Goal: Task Accomplishment & Management: Use online tool/utility

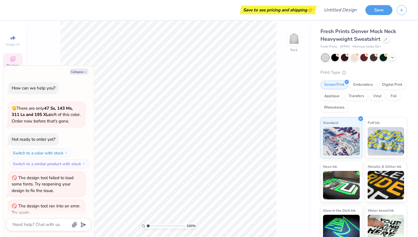
scroll to position [77, 0]
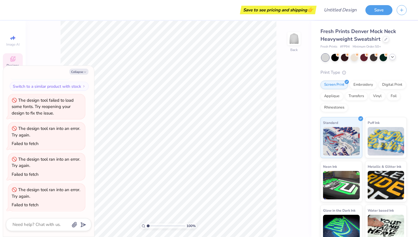
click at [391, 58] on icon at bounding box center [392, 57] width 5 height 5
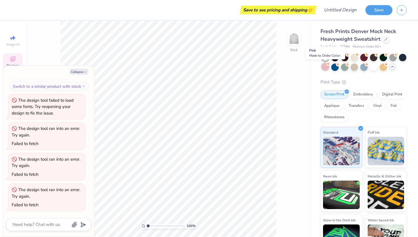
click at [325, 66] on div at bounding box center [325, 66] width 7 height 7
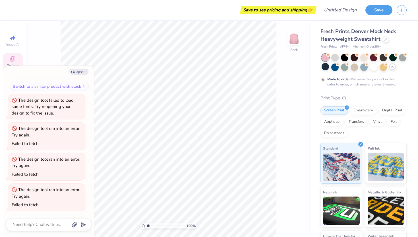
scroll to position [125, 0]
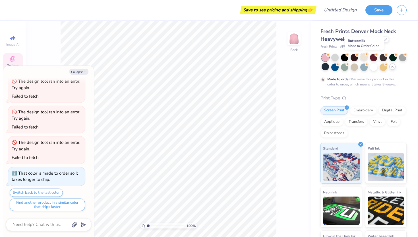
click at [364, 59] on div at bounding box center [364, 56] width 7 height 7
click at [375, 68] on div at bounding box center [373, 66] width 7 height 7
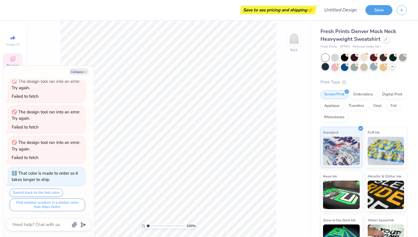
scroll to position [153, 0]
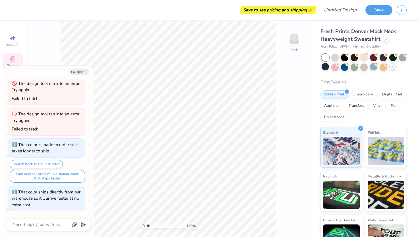
click at [361, 59] on div at bounding box center [364, 56] width 7 height 7
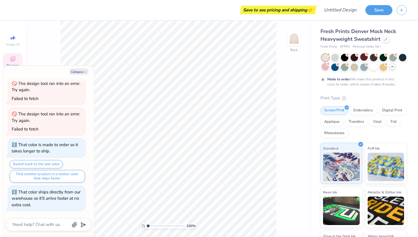
scroll to position [200, 0]
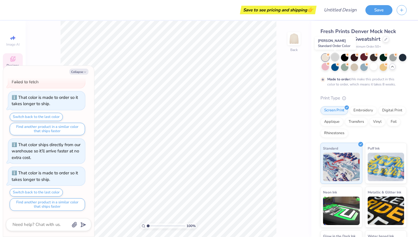
click at [335, 57] on div at bounding box center [334, 56] width 7 height 7
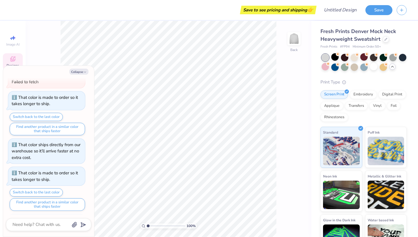
scroll to position [228, 0]
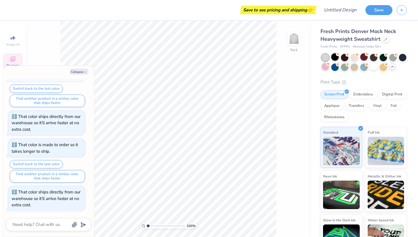
click at [336, 57] on div at bounding box center [334, 56] width 7 height 7
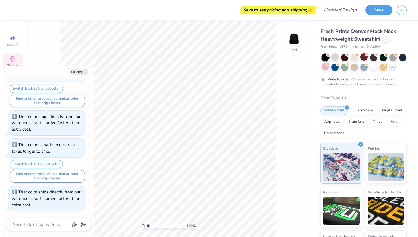
scroll to position [276, 0]
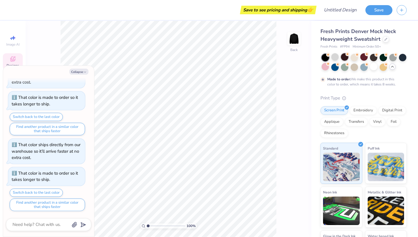
click at [342, 57] on div at bounding box center [344, 56] width 7 height 7
click at [353, 58] on div at bounding box center [354, 56] width 7 height 7
click at [363, 58] on div at bounding box center [364, 56] width 7 height 7
click at [364, 68] on div at bounding box center [364, 66] width 7 height 7
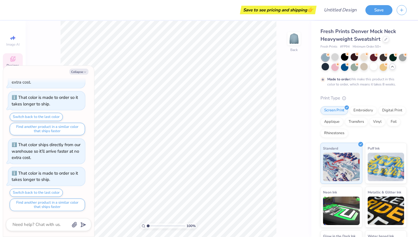
click at [393, 67] on icon at bounding box center [392, 66] width 5 height 5
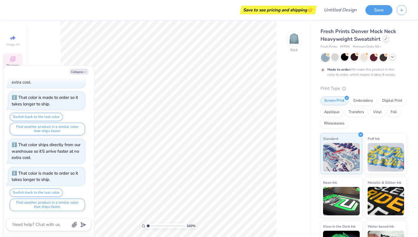
click at [384, 38] on div at bounding box center [386, 39] width 6 height 6
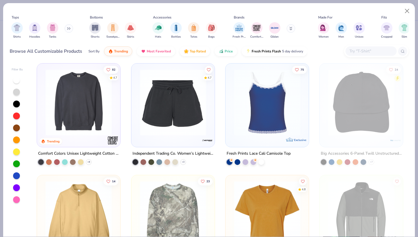
scroll to position [1342, 0]
click at [260, 162] on div at bounding box center [262, 162] width 6 height 6
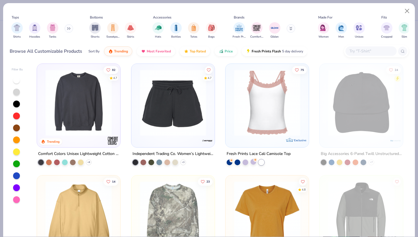
click at [252, 162] on div at bounding box center [254, 162] width 6 height 6
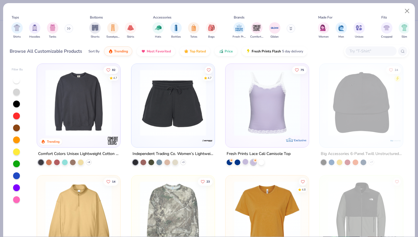
click at [246, 162] on div at bounding box center [246, 162] width 6 height 6
click at [238, 161] on div at bounding box center [238, 162] width 6 height 6
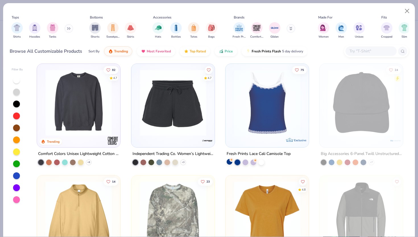
click at [229, 162] on div at bounding box center [230, 162] width 6 height 6
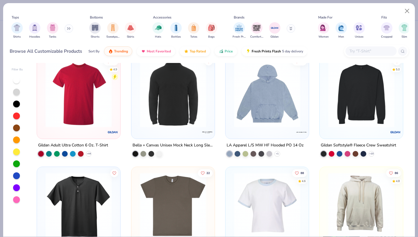
scroll to position [1664, 0]
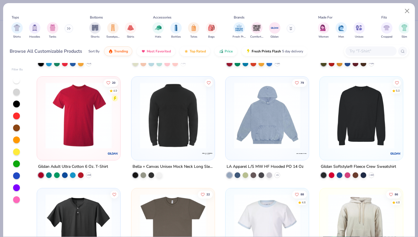
click at [266, 101] on img at bounding box center [267, 115] width 72 height 66
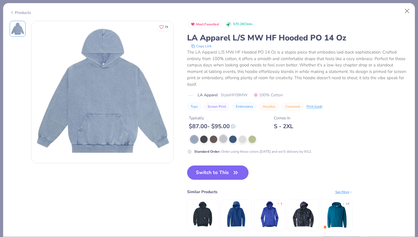
click at [226, 139] on div at bounding box center [223, 138] width 7 height 7
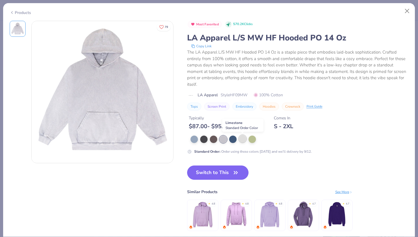
click at [244, 138] on div at bounding box center [242, 138] width 7 height 7
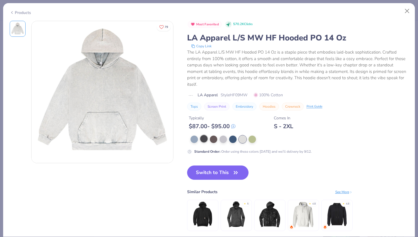
click at [203, 142] on div at bounding box center [203, 138] width 7 height 7
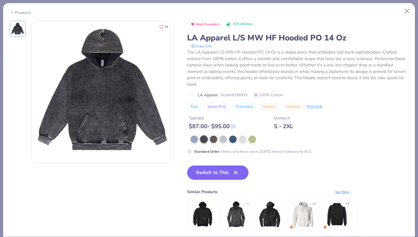
click at [16, 11] on div "Products" at bounding box center [20, 13] width 21 height 6
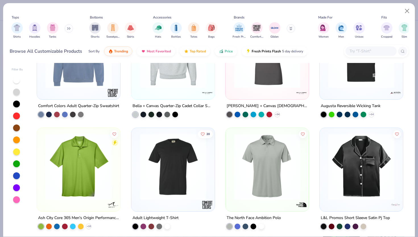
scroll to position [3735, 0]
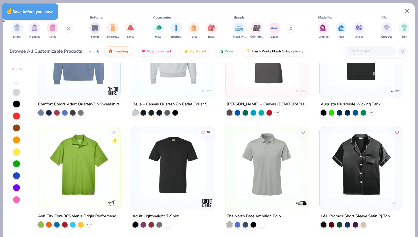
type textarea "x"
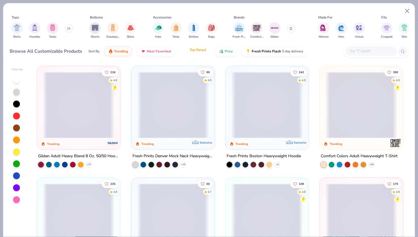
click at [202, 51] on span "Top Rated" at bounding box center [198, 50] width 16 height 5
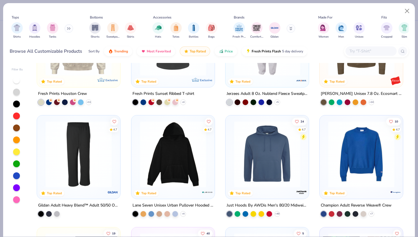
scroll to position [2319, 0]
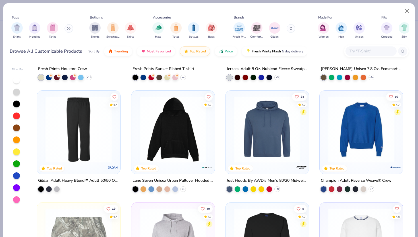
click at [167, 141] on img at bounding box center [173, 129] width 72 height 66
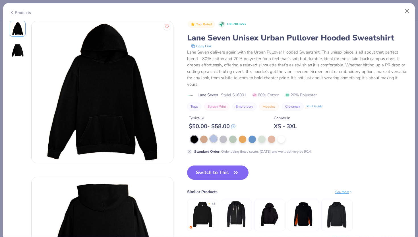
click at [203, 140] on div at bounding box center [203, 138] width 7 height 7
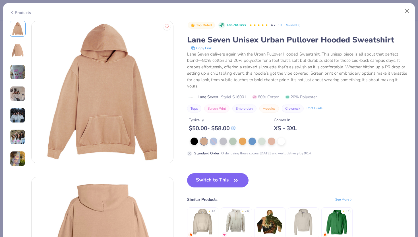
click at [15, 10] on div "Products" at bounding box center [20, 13] width 21 height 6
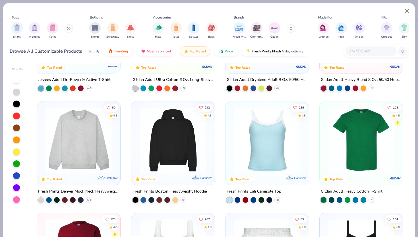
scroll to position [887, 0]
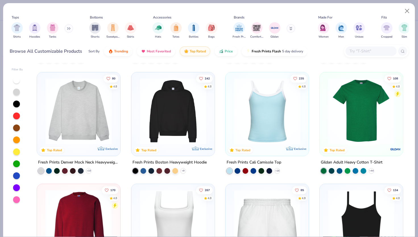
click at [59, 118] on img at bounding box center [79, 111] width 72 height 66
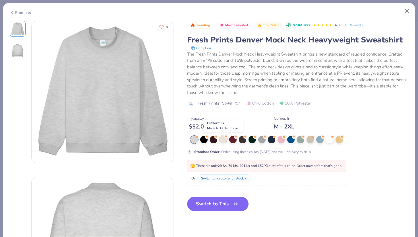
click at [221, 141] on div at bounding box center [223, 138] width 7 height 7
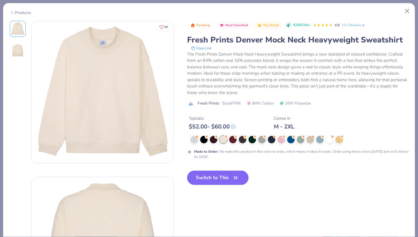
click at [413, 14] on div "Products" at bounding box center [209, 10] width 412 height 15
click at [407, 10] on button "Close" at bounding box center [407, 11] width 11 height 11
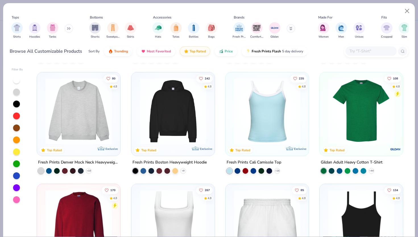
click at [153, 114] on img at bounding box center [173, 111] width 72 height 66
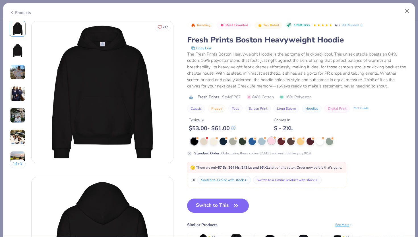
click at [270, 141] on div at bounding box center [271, 140] width 7 height 7
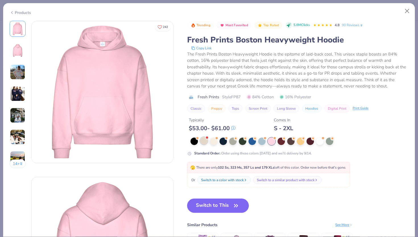
click at [204, 141] on div at bounding box center [203, 140] width 7 height 7
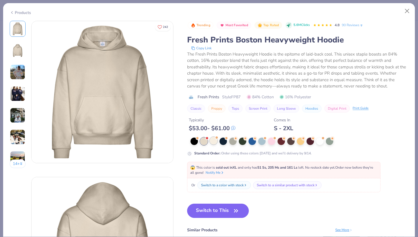
click at [213, 142] on div at bounding box center [213, 140] width 7 height 7
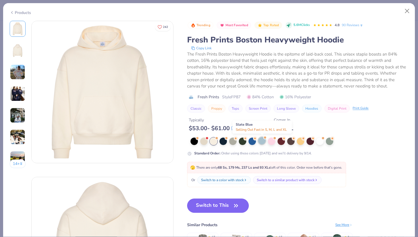
click at [262, 143] on div at bounding box center [261, 140] width 7 height 7
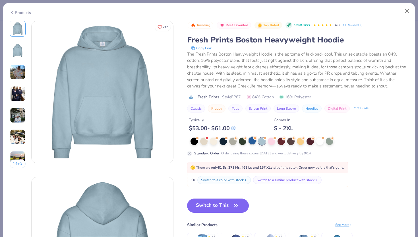
click at [250, 142] on div at bounding box center [252, 140] width 7 height 7
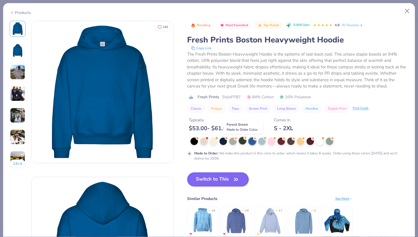
click at [240, 141] on div at bounding box center [242, 140] width 7 height 7
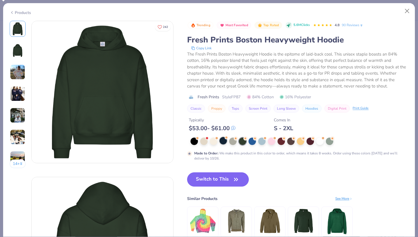
click at [232, 143] on div at bounding box center [232, 140] width 7 height 7
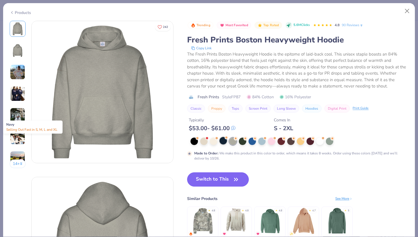
click at [223, 141] on div at bounding box center [223, 140] width 7 height 7
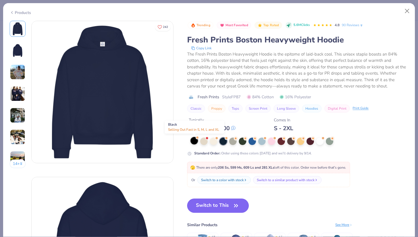
click at [196, 142] on div at bounding box center [194, 140] width 7 height 7
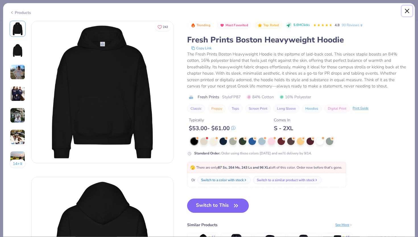
click at [409, 12] on button "Close" at bounding box center [407, 11] width 11 height 11
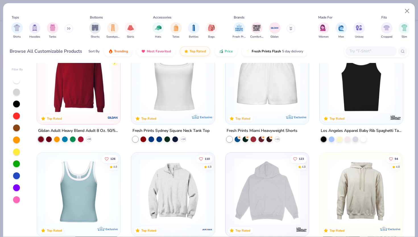
scroll to position [1032, 0]
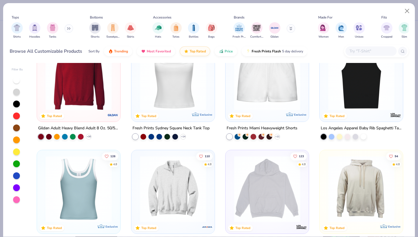
click at [13, 91] on div at bounding box center [16, 91] width 7 height 7
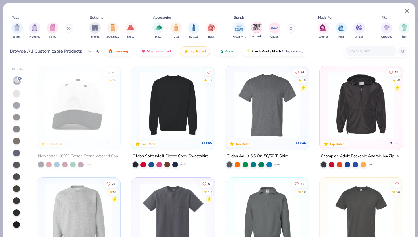
click at [255, 29] on img "filter for Comfort Colors" at bounding box center [257, 27] width 9 height 9
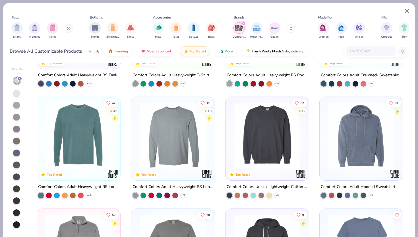
scroll to position [87, 0]
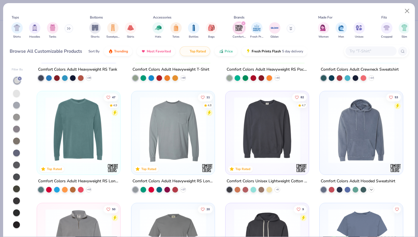
click at [370, 188] on icon at bounding box center [371, 189] width 5 height 5
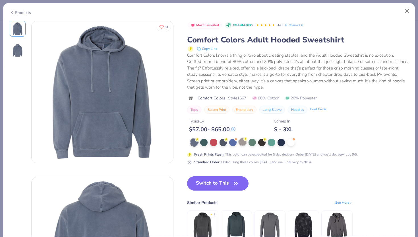
click at [242, 143] on div at bounding box center [242, 141] width 7 height 7
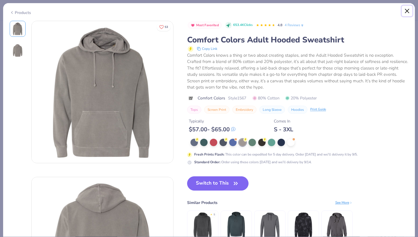
click at [406, 12] on button "Close" at bounding box center [407, 11] width 11 height 11
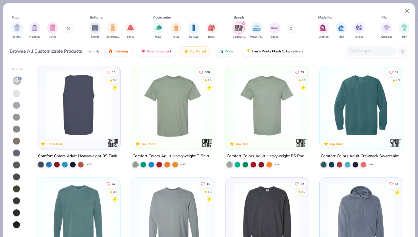
click at [243, 23] on icon "filter for Comfort Colors" at bounding box center [243, 23] width 2 height 2
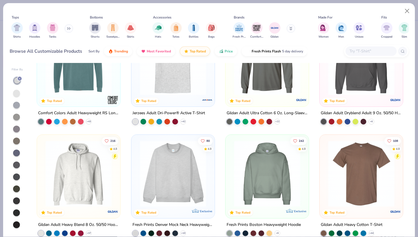
scroll to position [713, 0]
click at [19, 79] on icon at bounding box center [19, 78] width 3 height 3
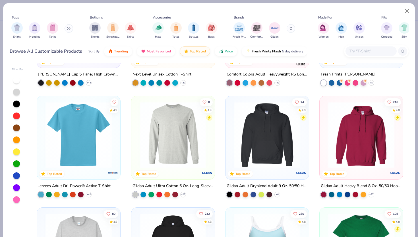
scroll to position [751, 0]
click at [278, 194] on polyline at bounding box center [277, 194] width 2 height 1
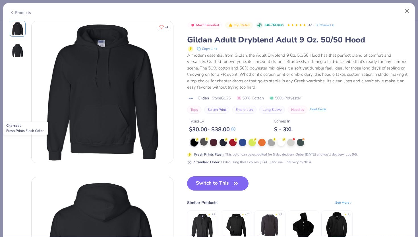
click at [203, 141] on div at bounding box center [203, 141] width 7 height 7
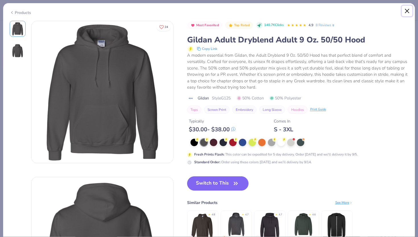
click at [408, 8] on button "Close" at bounding box center [407, 11] width 11 height 11
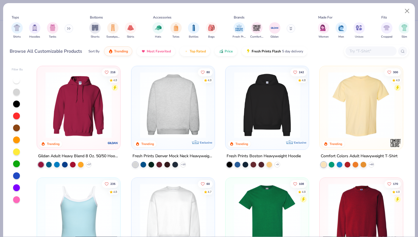
click at [72, 102] on img at bounding box center [79, 105] width 72 height 66
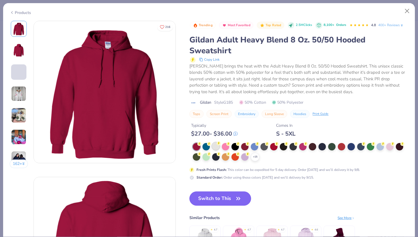
click at [215, 145] on div at bounding box center [215, 145] width 7 height 7
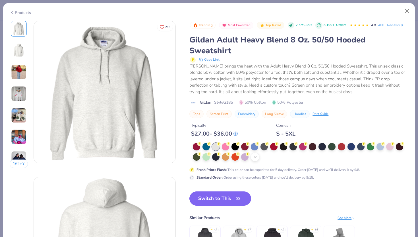
click at [255, 157] on polyline at bounding box center [255, 156] width 2 height 1
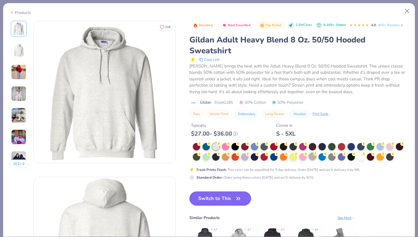
click at [310, 157] on div at bounding box center [312, 156] width 7 height 7
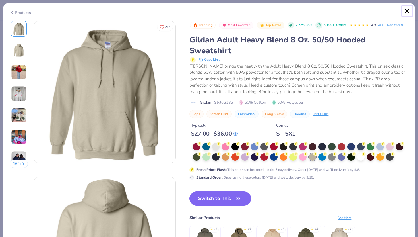
click at [405, 9] on button "Close" at bounding box center [407, 11] width 11 height 11
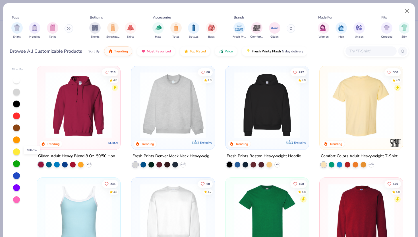
click at [17, 150] on div at bounding box center [16, 151] width 7 height 7
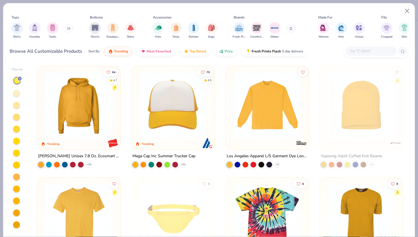
click at [16, 93] on div at bounding box center [16, 93] width 7 height 7
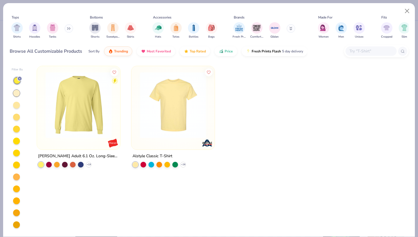
click at [20, 80] on icon at bounding box center [19, 78] width 3 height 3
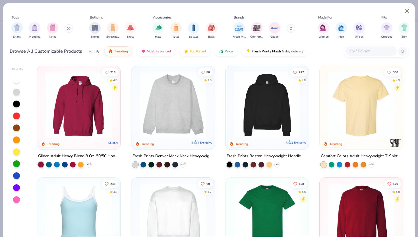
click at [16, 81] on div at bounding box center [16, 80] width 7 height 7
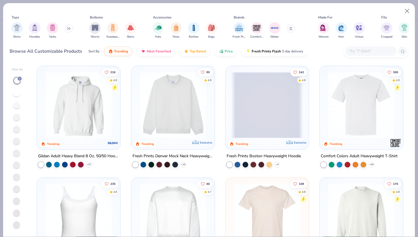
click at [19, 79] on line at bounding box center [20, 79] width 2 height 2
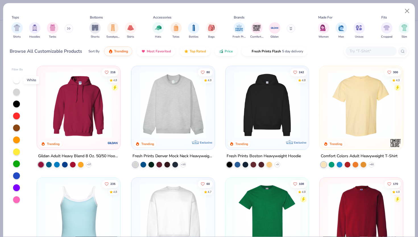
click at [17, 82] on div at bounding box center [16, 80] width 7 height 7
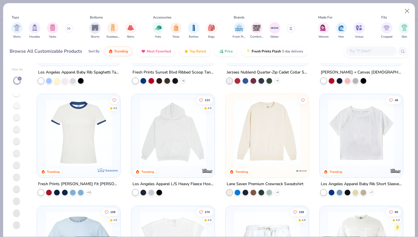
scroll to position [534, 0]
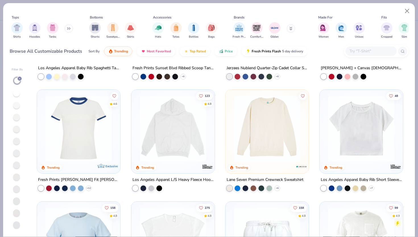
click at [256, 137] on img at bounding box center [267, 128] width 72 height 66
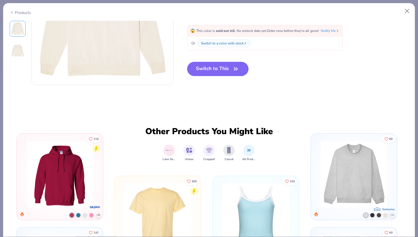
scroll to position [73, 0]
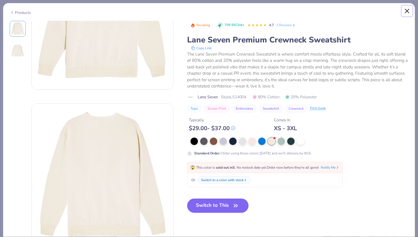
click at [411, 11] on button "Close" at bounding box center [407, 11] width 11 height 11
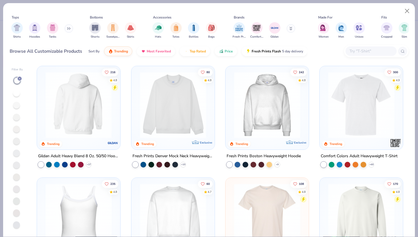
click at [65, 116] on img at bounding box center [79, 105] width 72 height 66
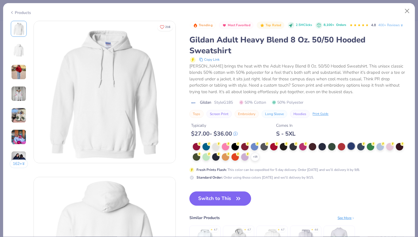
click at [350, 146] on div at bounding box center [351, 145] width 7 height 7
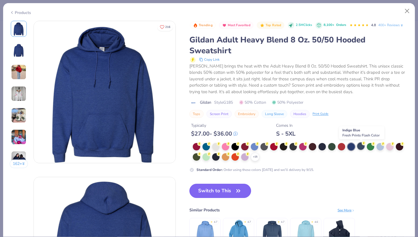
click at [361, 147] on div at bounding box center [360, 145] width 7 height 7
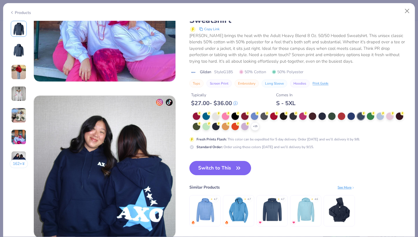
scroll to position [889, 0]
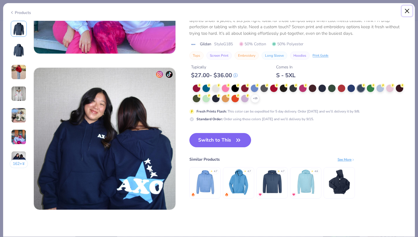
click at [407, 12] on button "Close" at bounding box center [407, 11] width 11 height 11
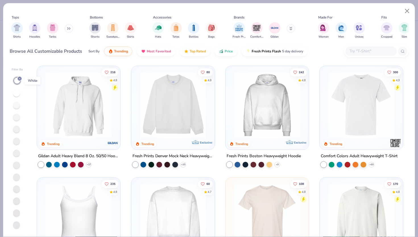
click at [20, 78] on icon at bounding box center [19, 78] width 3 height 3
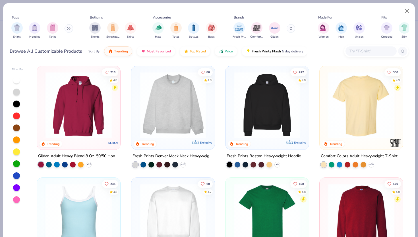
click at [251, 121] on img at bounding box center [267, 105] width 72 height 66
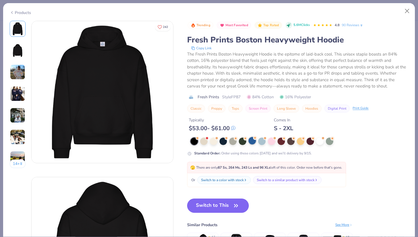
click at [252, 142] on div at bounding box center [252, 140] width 7 height 7
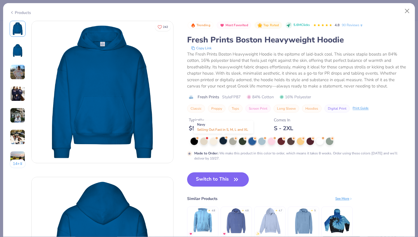
click at [225, 142] on div at bounding box center [223, 140] width 7 height 7
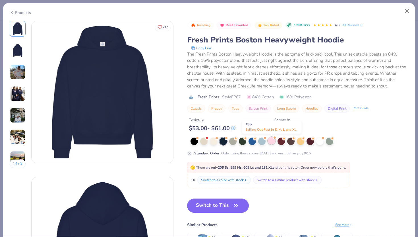
click at [272, 140] on div at bounding box center [271, 140] width 7 height 7
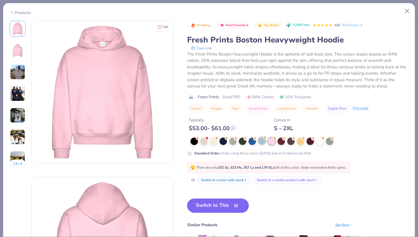
click at [264, 141] on div at bounding box center [261, 140] width 7 height 7
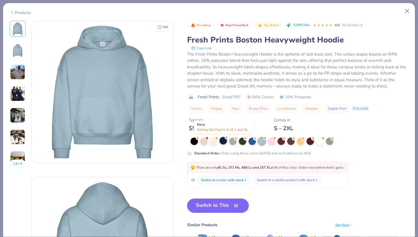
click at [226, 143] on div at bounding box center [223, 140] width 7 height 7
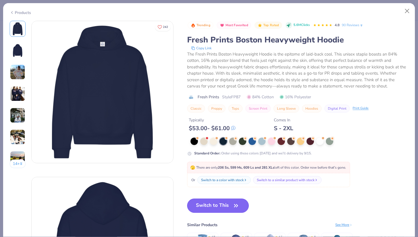
click at [224, 207] on button "Switch to This" at bounding box center [218, 205] width 62 height 14
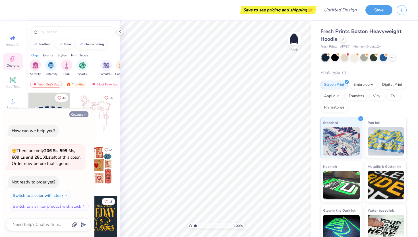
click at [75, 113] on button "Collapse" at bounding box center [78, 114] width 19 height 6
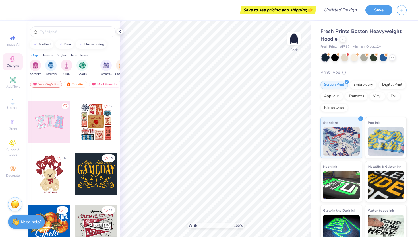
scroll to position [55, 0]
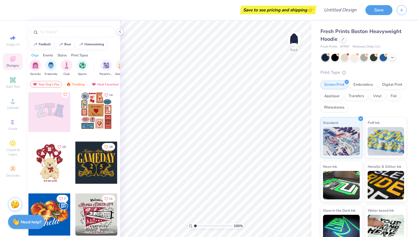
click at [47, 112] on div at bounding box center [49, 111] width 42 height 42
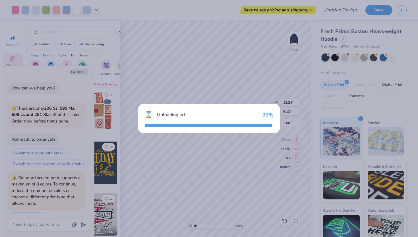
scroll to position [14, 0]
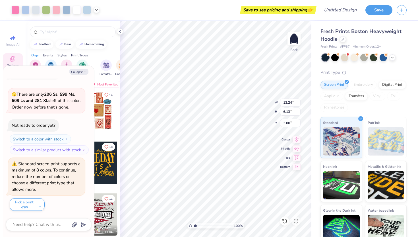
type textarea "x"
type input "4.58"
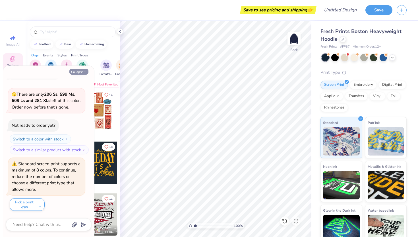
click at [77, 72] on button "Collapse" at bounding box center [78, 72] width 19 height 6
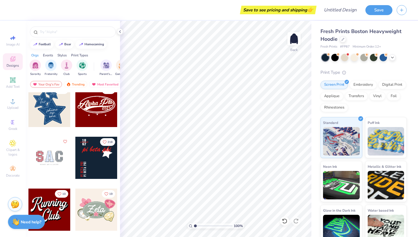
scroll to position [268, 0]
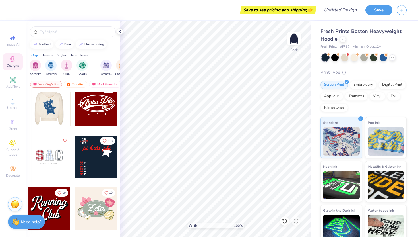
click at [51, 114] on div at bounding box center [49, 105] width 42 height 42
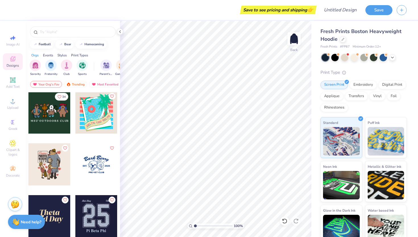
scroll to position [2021, 0]
click at [355, 58] on div at bounding box center [354, 56] width 7 height 7
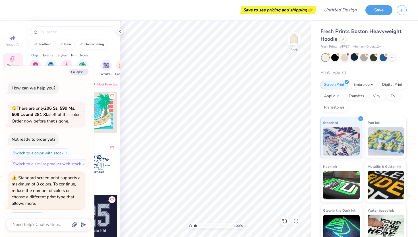
scroll to position [88, 0]
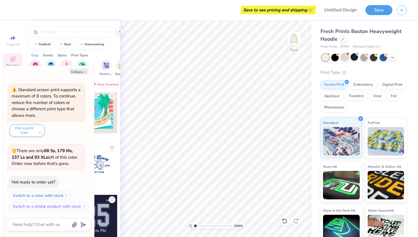
click at [344, 57] on div at bounding box center [344, 56] width 7 height 7
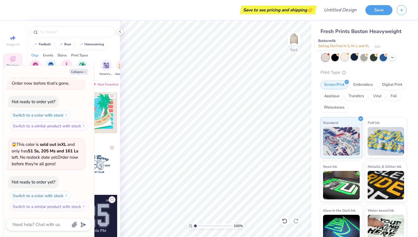
click at [343, 59] on div at bounding box center [344, 56] width 7 height 7
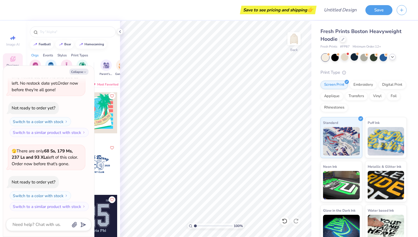
click at [393, 57] on polyline at bounding box center [393, 56] width 2 height 1
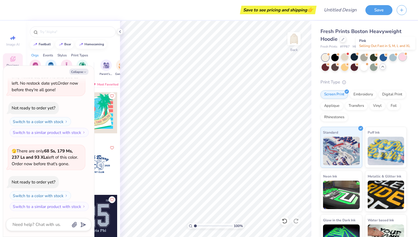
click at [402, 58] on div at bounding box center [402, 56] width 7 height 7
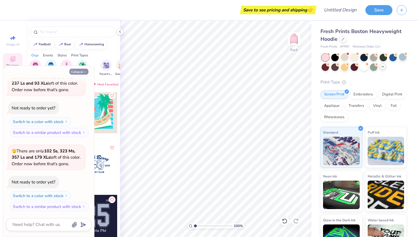
click at [75, 71] on button "Collapse" at bounding box center [78, 72] width 19 height 6
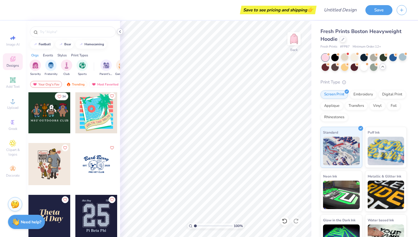
click at [119, 31] on icon at bounding box center [120, 31] width 5 height 5
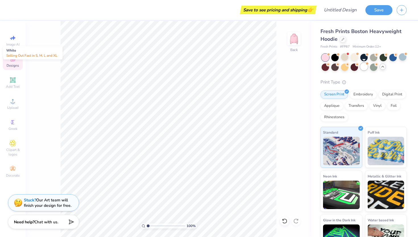
click at [364, 68] on div at bounding box center [364, 66] width 7 height 7
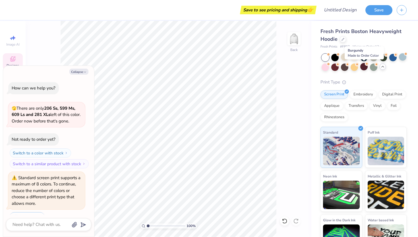
scroll to position [390, 0]
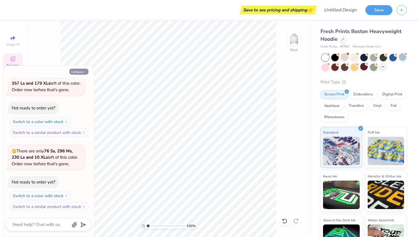
click at [82, 72] on button "Collapse" at bounding box center [78, 72] width 19 height 6
type textarea "x"
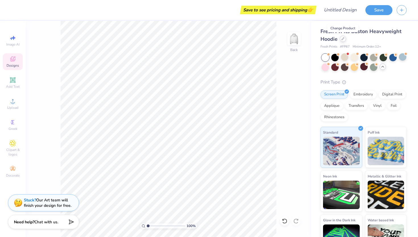
click at [344, 40] on icon at bounding box center [343, 38] width 3 height 3
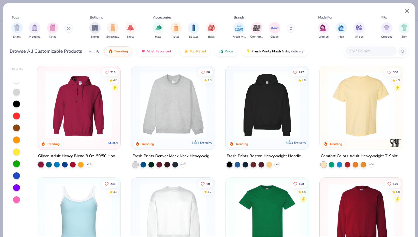
click at [43, 121] on img at bounding box center [7, 105] width 72 height 66
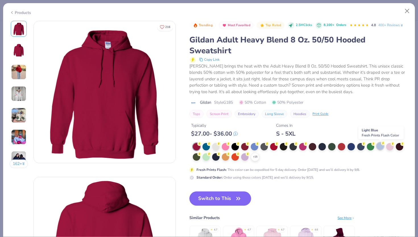
click at [380, 147] on div at bounding box center [380, 145] width 7 height 7
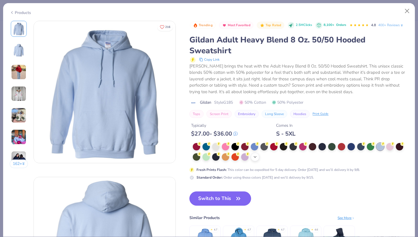
click at [255, 156] on icon at bounding box center [255, 157] width 5 height 5
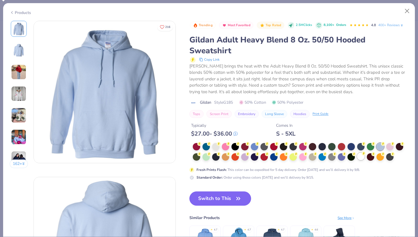
click at [360, 158] on div at bounding box center [360, 156] width 7 height 7
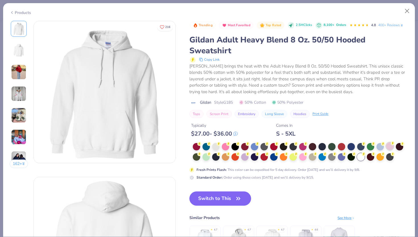
click at [391, 148] on div at bounding box center [389, 145] width 7 height 7
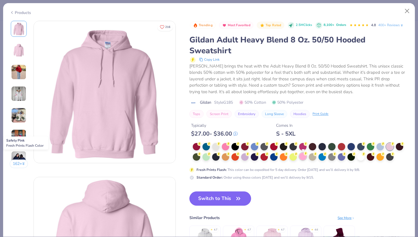
click at [306, 157] on div at bounding box center [302, 156] width 7 height 7
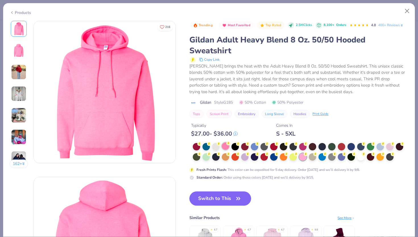
click at [225, 146] on div at bounding box center [225, 145] width 7 height 7
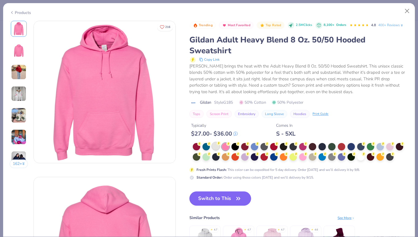
click at [213, 148] on div at bounding box center [215, 145] width 7 height 7
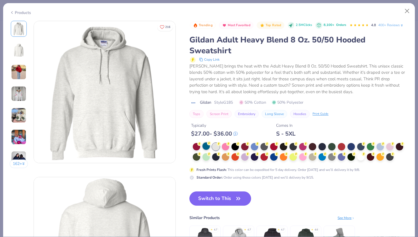
click at [205, 149] on div at bounding box center [206, 145] width 7 height 7
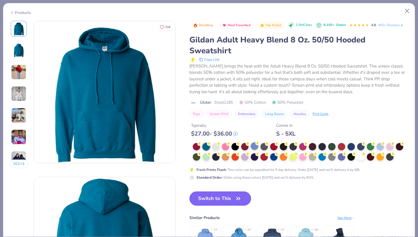
click at [254, 149] on div at bounding box center [254, 145] width 7 height 7
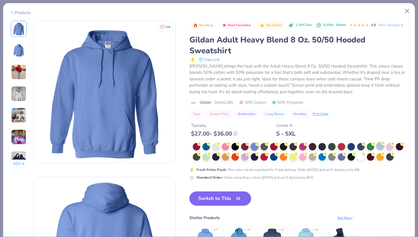
click at [380, 147] on div at bounding box center [380, 145] width 7 height 7
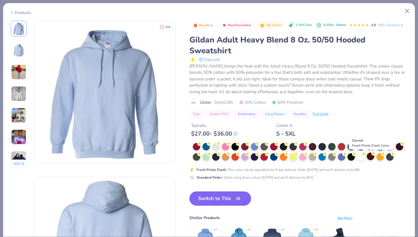
click at [370, 158] on div at bounding box center [370, 156] width 7 height 7
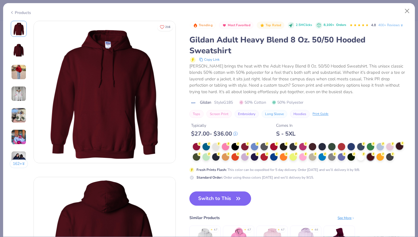
click at [401, 148] on div at bounding box center [399, 145] width 7 height 7
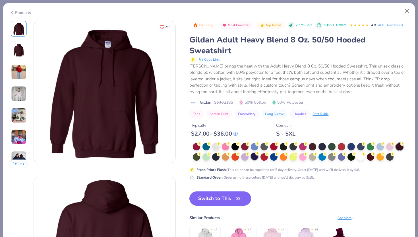
click at [255, 158] on div at bounding box center [254, 156] width 7 height 7
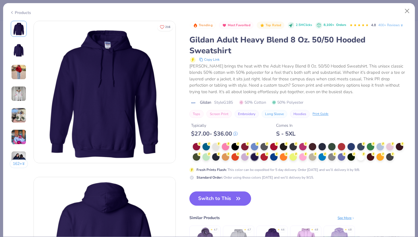
click at [363, 161] on div at bounding box center [301, 152] width 216 height 18
click at [360, 157] on div at bounding box center [360, 156] width 7 height 7
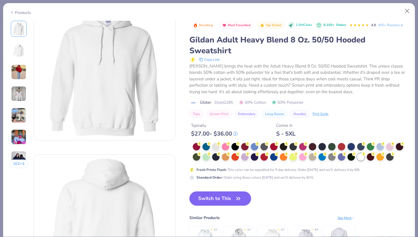
scroll to position [17, 0]
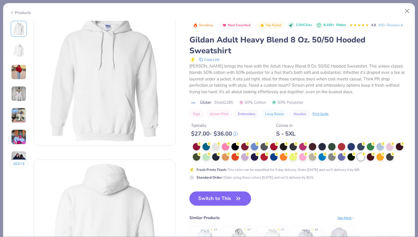
click at [21, 98] on img at bounding box center [18, 93] width 15 height 15
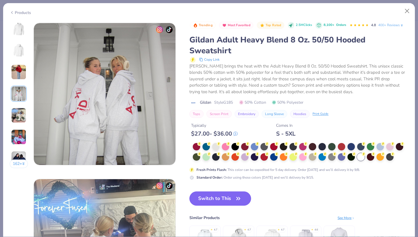
scroll to position [468, 0]
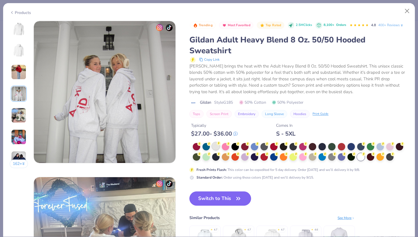
click at [217, 146] on div at bounding box center [215, 145] width 7 height 7
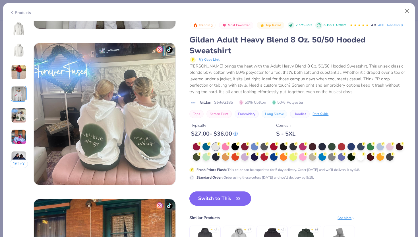
scroll to position [782, 0]
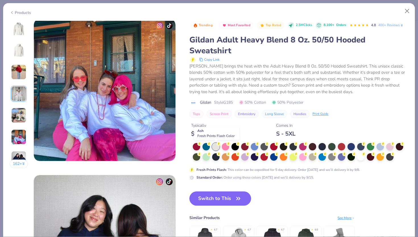
click at [215, 146] on div at bounding box center [215, 146] width 7 height 7
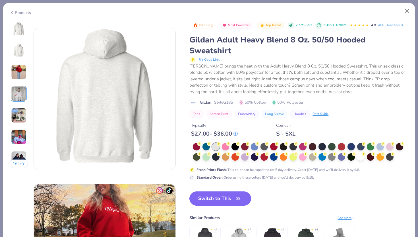
scroll to position [0, 0]
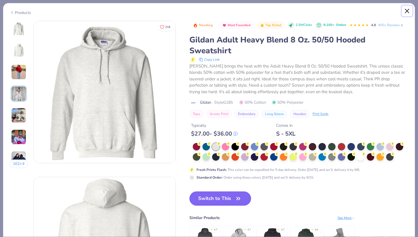
click at [406, 14] on button "Close" at bounding box center [407, 11] width 11 height 11
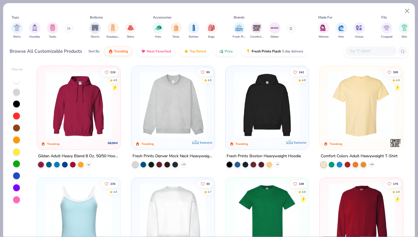
click at [90, 162] on icon at bounding box center [89, 164] width 5 height 5
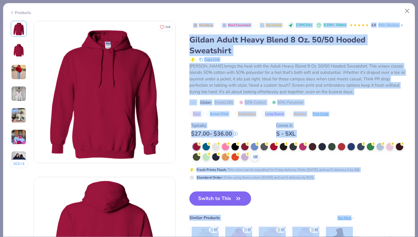
click at [284, 159] on div "+ 15" at bounding box center [301, 152] width 216 height 18
click at [351, 147] on div at bounding box center [351, 145] width 7 height 7
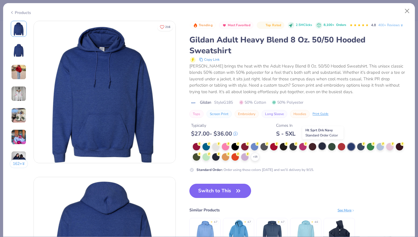
click at [321, 146] on div at bounding box center [322, 145] width 7 height 7
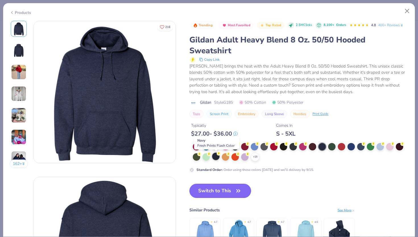
click at [215, 157] on div at bounding box center [215, 156] width 7 height 7
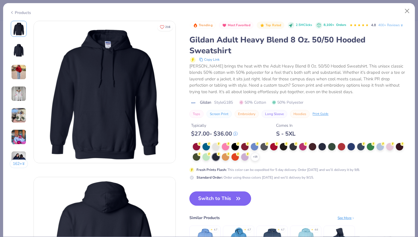
click at [220, 197] on button "Switch to This" at bounding box center [221, 198] width 62 height 14
click at [409, 12] on button "Close" at bounding box center [407, 11] width 11 height 11
